Goal: Information Seeking & Learning: Learn about a topic

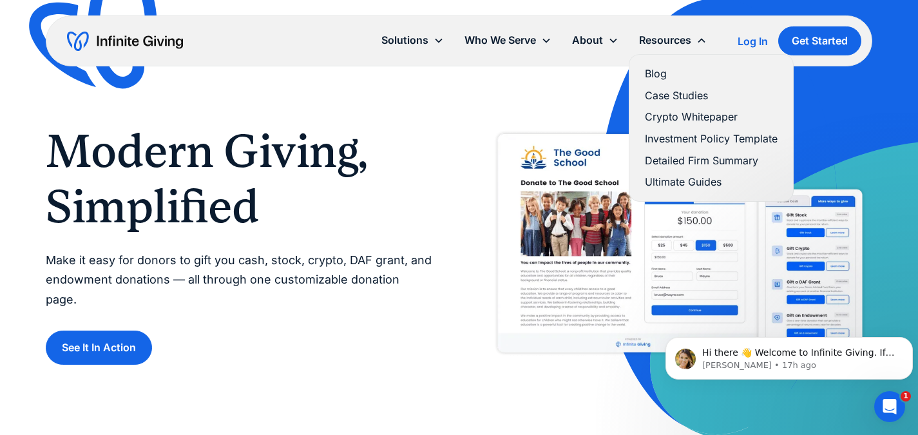
click at [657, 76] on link "Blog" at bounding box center [711, 73] width 133 height 17
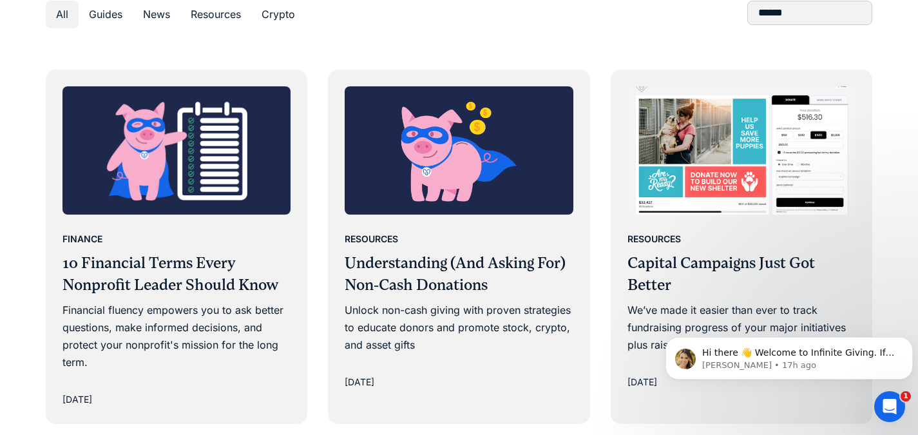
scroll to position [773, 0]
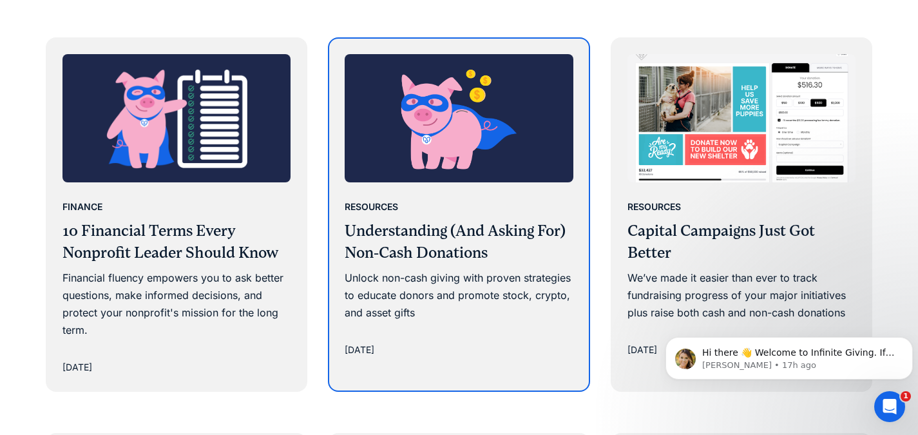
click at [507, 221] on h3 "Understanding (And Asking For) Non-Cash Donations" at bounding box center [458, 241] width 228 height 43
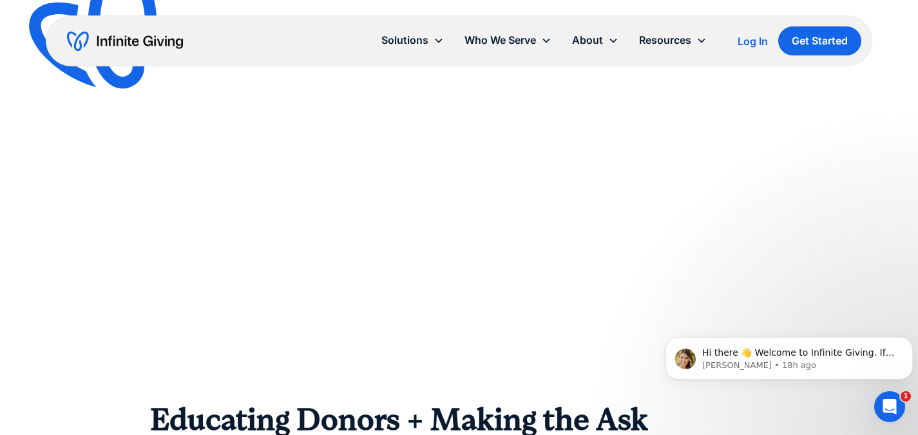
scroll to position [2576, 0]
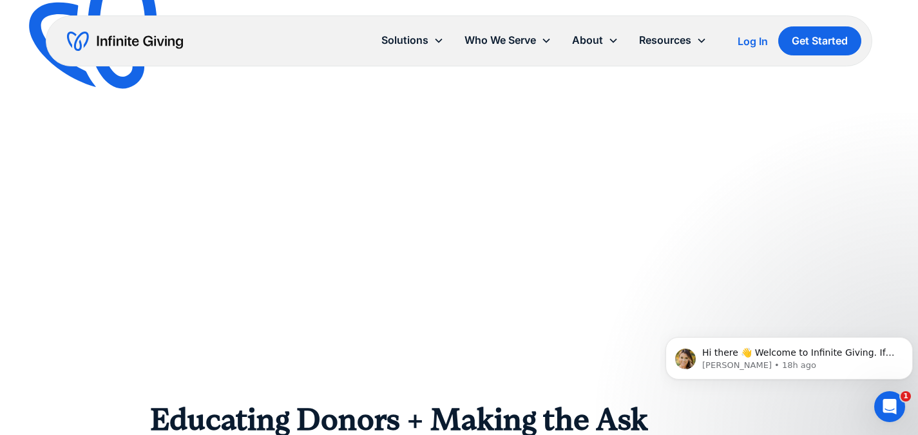
scroll to position [2640, 0]
